Goal: Contribute content: Add original content to the website for others to see

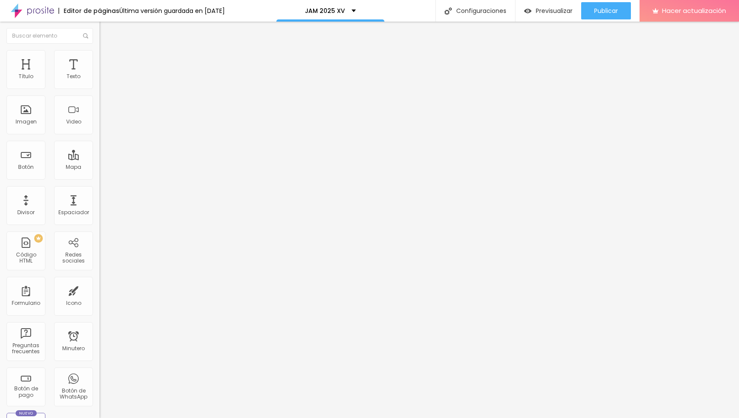
type input "65"
type input "63"
type input "62"
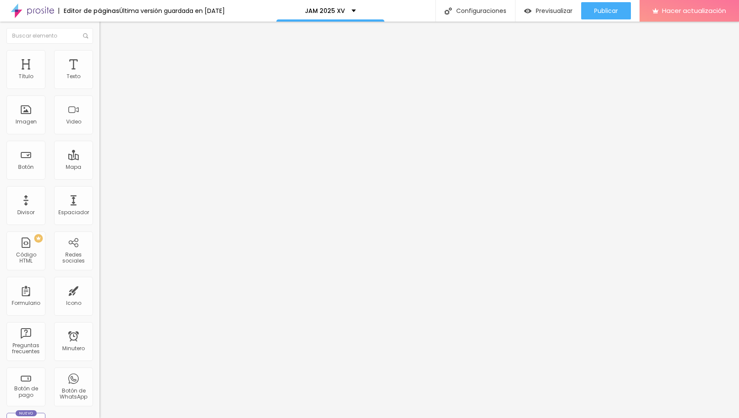
type input "62"
click at [99, 204] on input "range" at bounding box center [127, 207] width 56 height 7
click at [602, 17] on div "Publicar" at bounding box center [606, 10] width 24 height 17
